Goal: Task Accomplishment & Management: Use online tool/utility

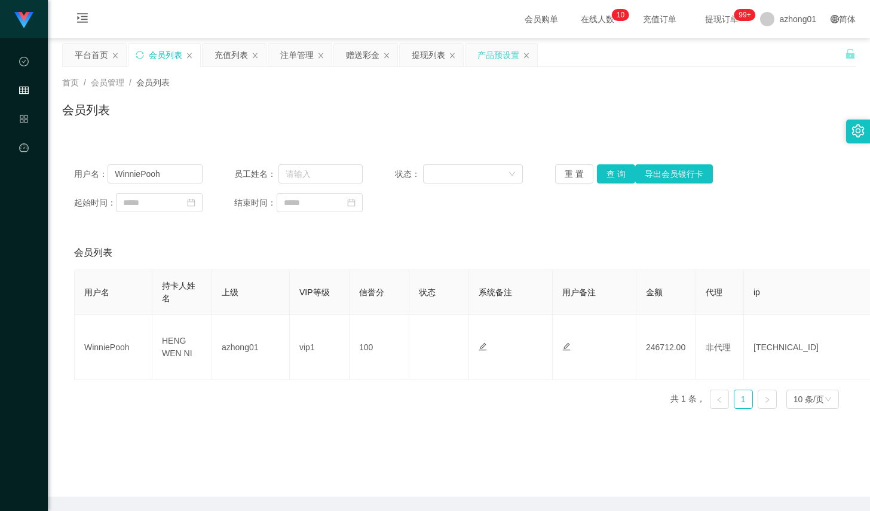
click at [486, 61] on div "产品预设置" at bounding box center [498, 55] width 42 height 23
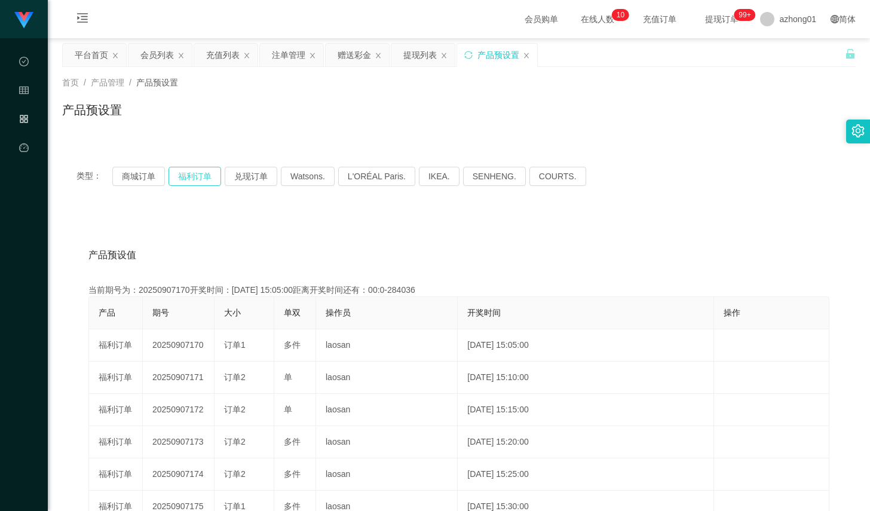
click at [198, 178] on button "福利订单" at bounding box center [194, 176] width 53 height 19
click at [351, 52] on div "赠送彩金" at bounding box center [354, 55] width 33 height 23
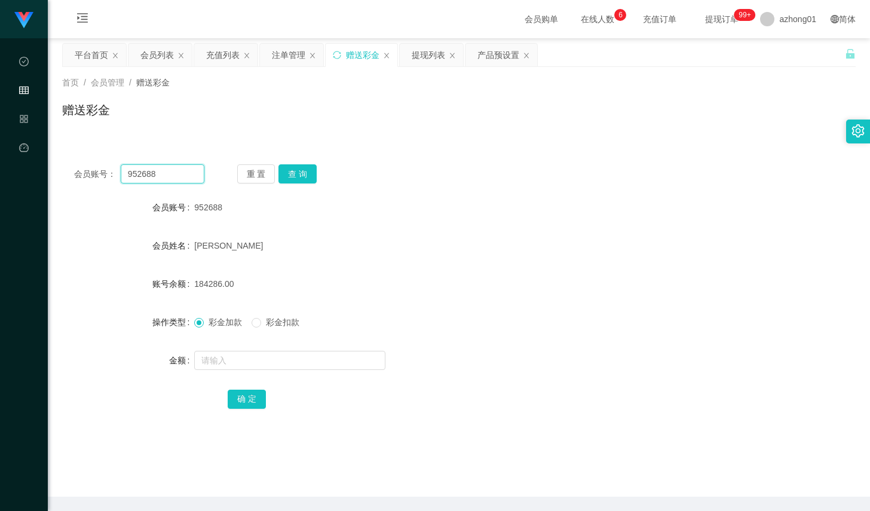
click at [187, 177] on input "952688" at bounding box center [163, 173] width 84 height 19
paste input "eric2025"
type input "eric2025"
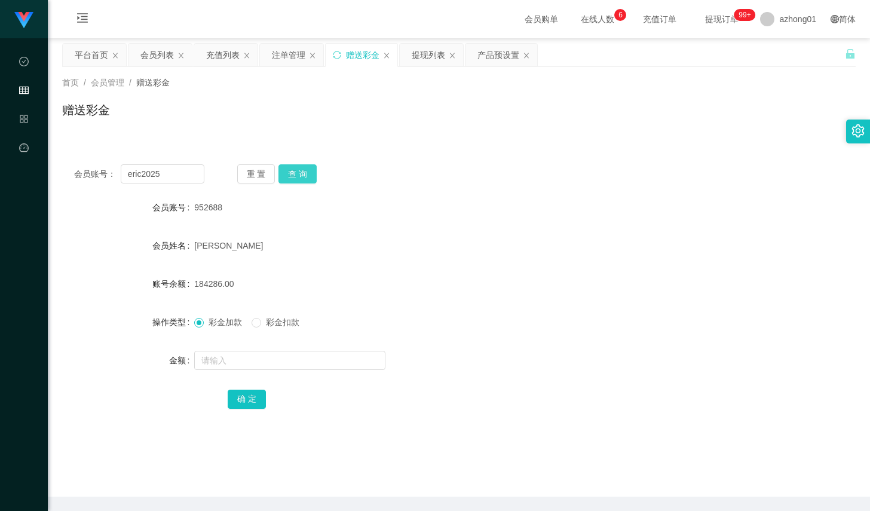
click at [290, 171] on button "查 询" at bounding box center [297, 173] width 38 height 19
click at [290, 171] on button "查 询" at bounding box center [303, 173] width 51 height 19
click at [266, 356] on input "text" at bounding box center [289, 360] width 191 height 19
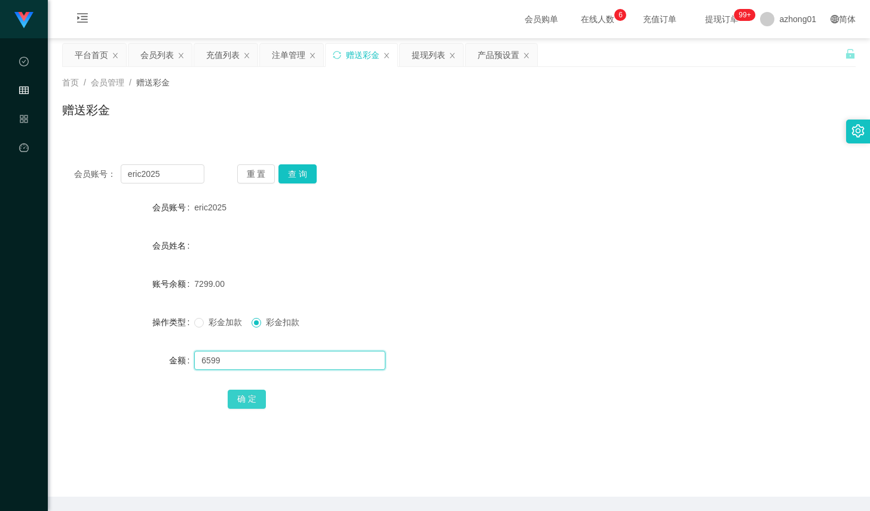
type input "6599"
click at [253, 395] on button "确 定" at bounding box center [247, 399] width 38 height 19
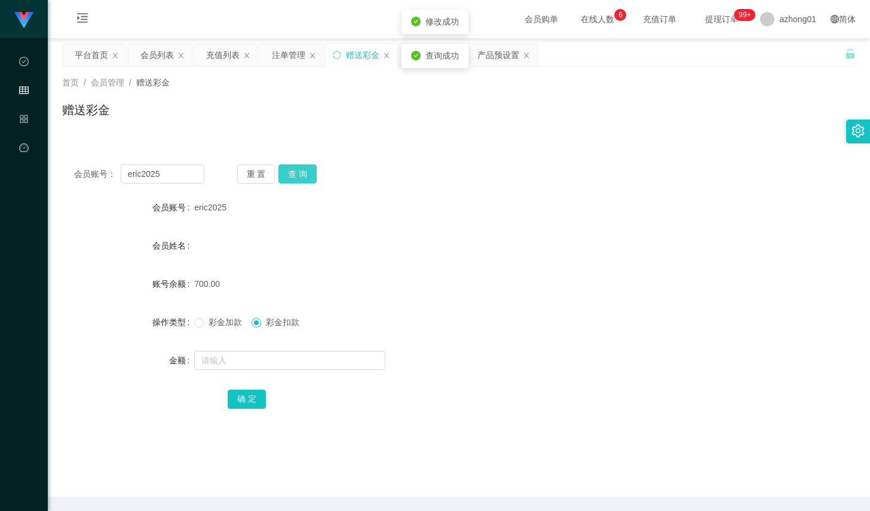
click at [307, 168] on button "查 询" at bounding box center [297, 173] width 38 height 19
